Goal: Information Seeking & Learning: Understand process/instructions

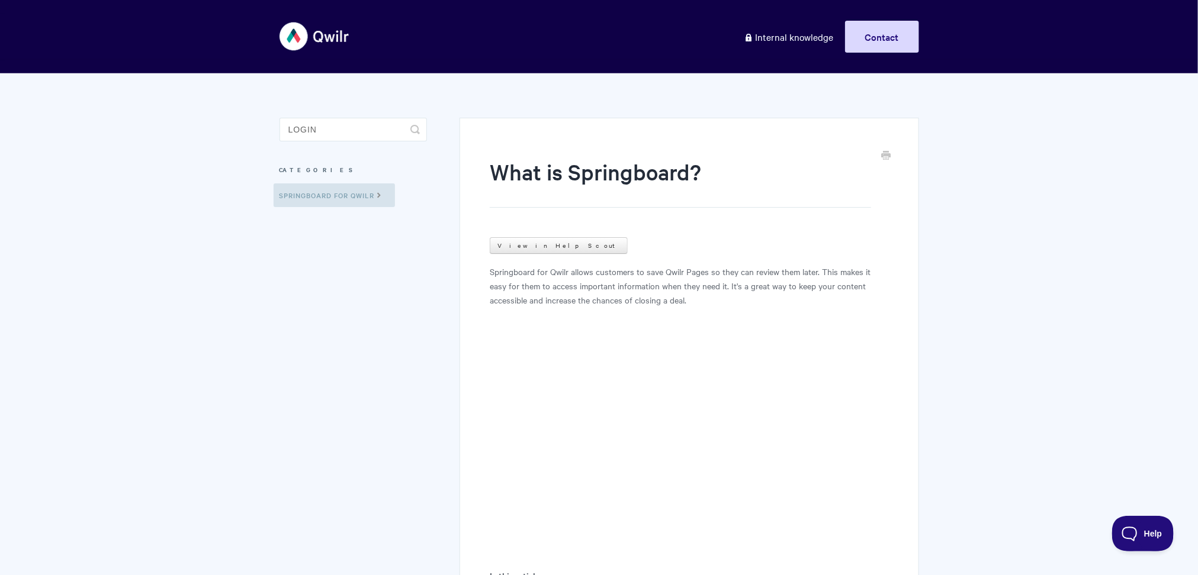
type input "login"
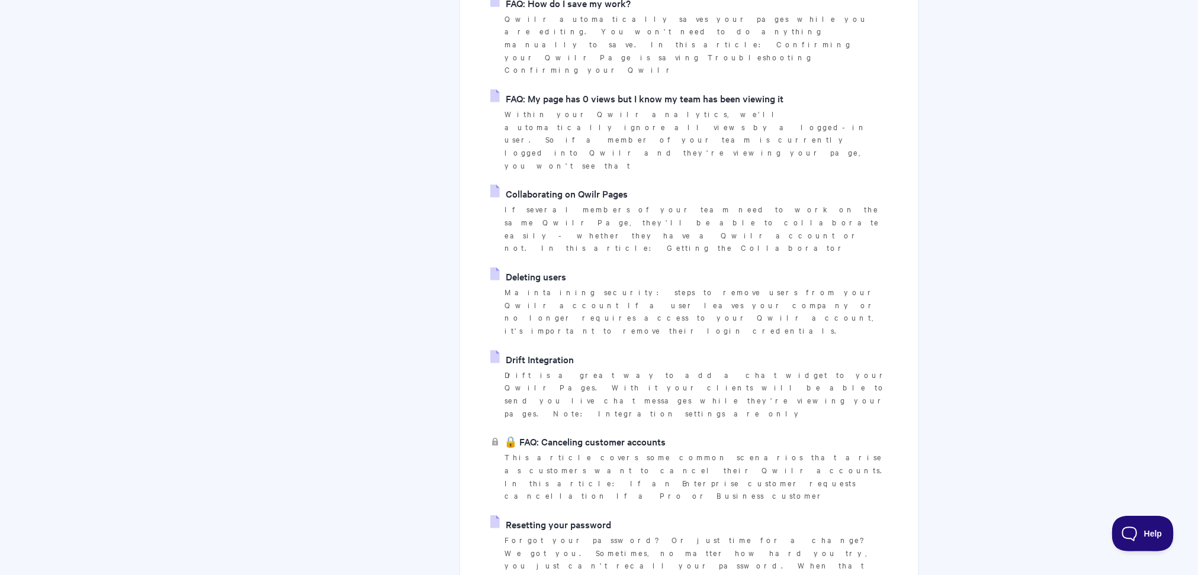
scroll to position [352, 0]
click at [542, 514] on link "Resetting your password" at bounding box center [550, 523] width 121 height 18
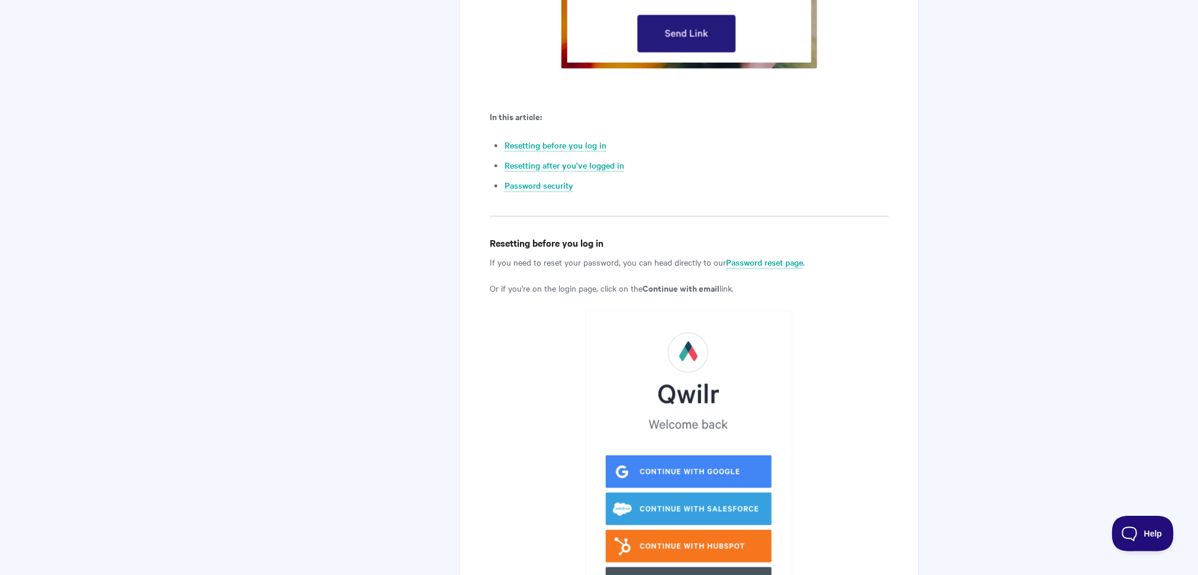
scroll to position [641, 0]
